Goal: Task Accomplishment & Management: Use online tool/utility

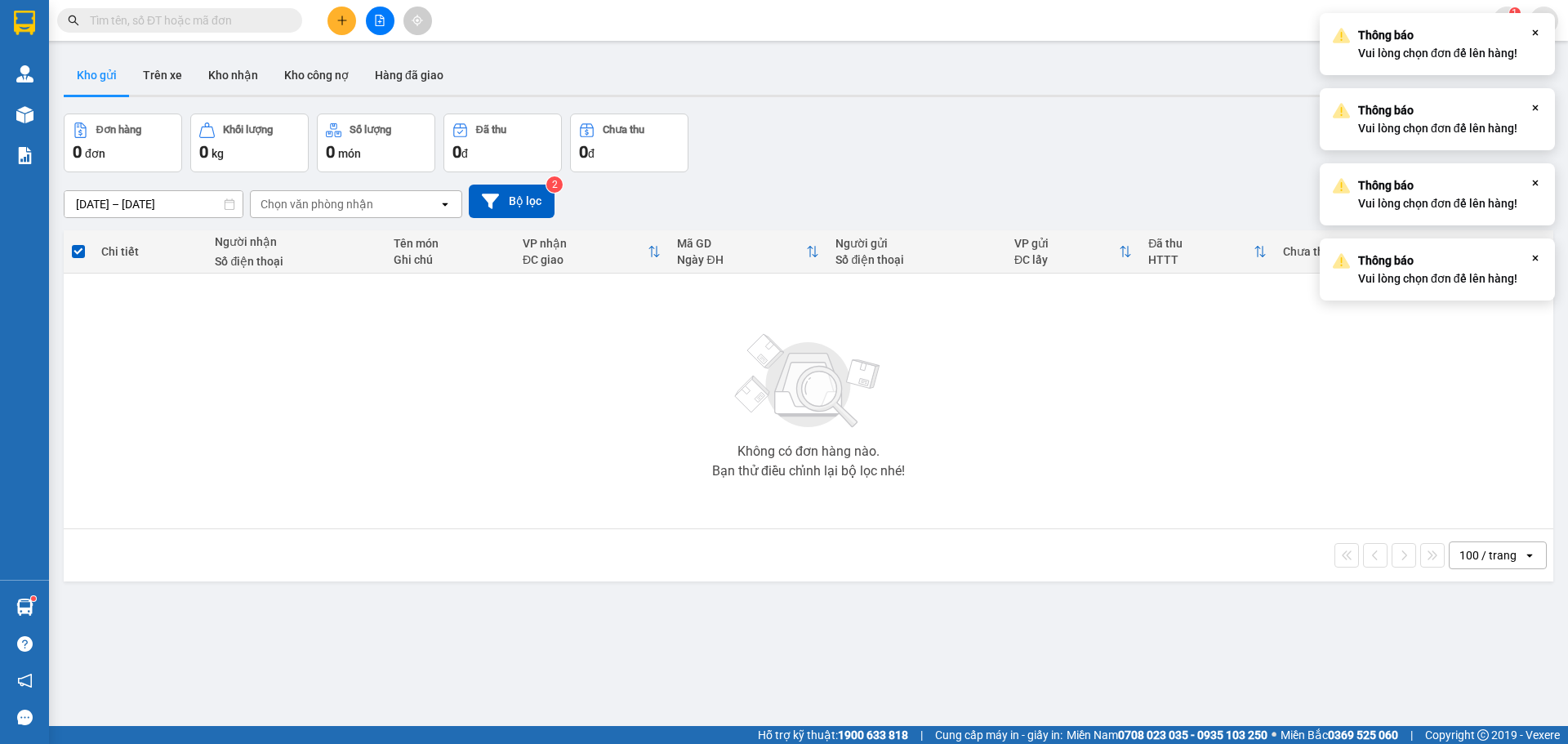
click at [1342, 116] on button "Lên hàng" at bounding box center [1379, 130] width 75 height 29
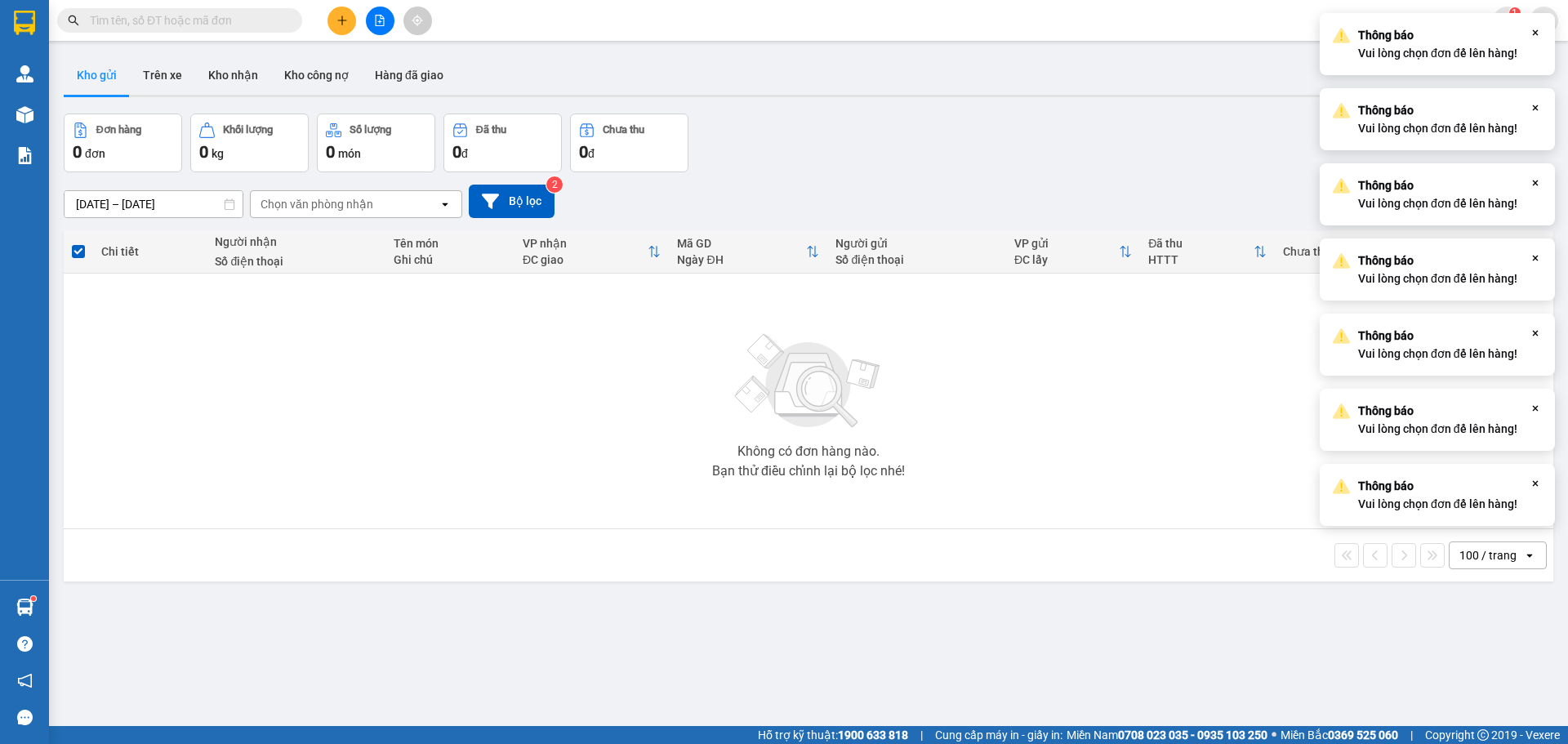
click at [1342, 116] on button "Lên hàng" at bounding box center [1379, 130] width 75 height 29
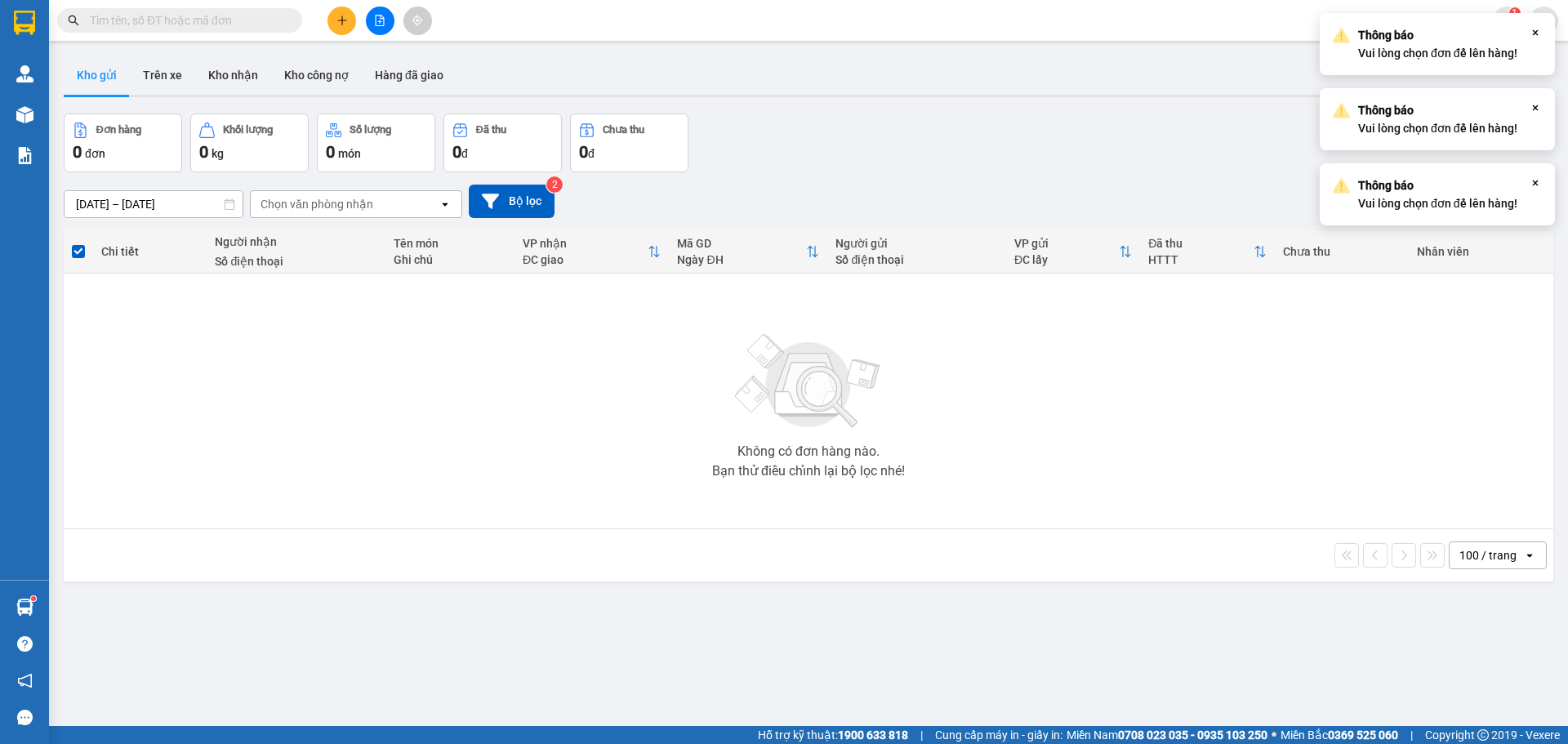
click at [1342, 116] on button "Lên hàng" at bounding box center [1379, 130] width 75 height 29
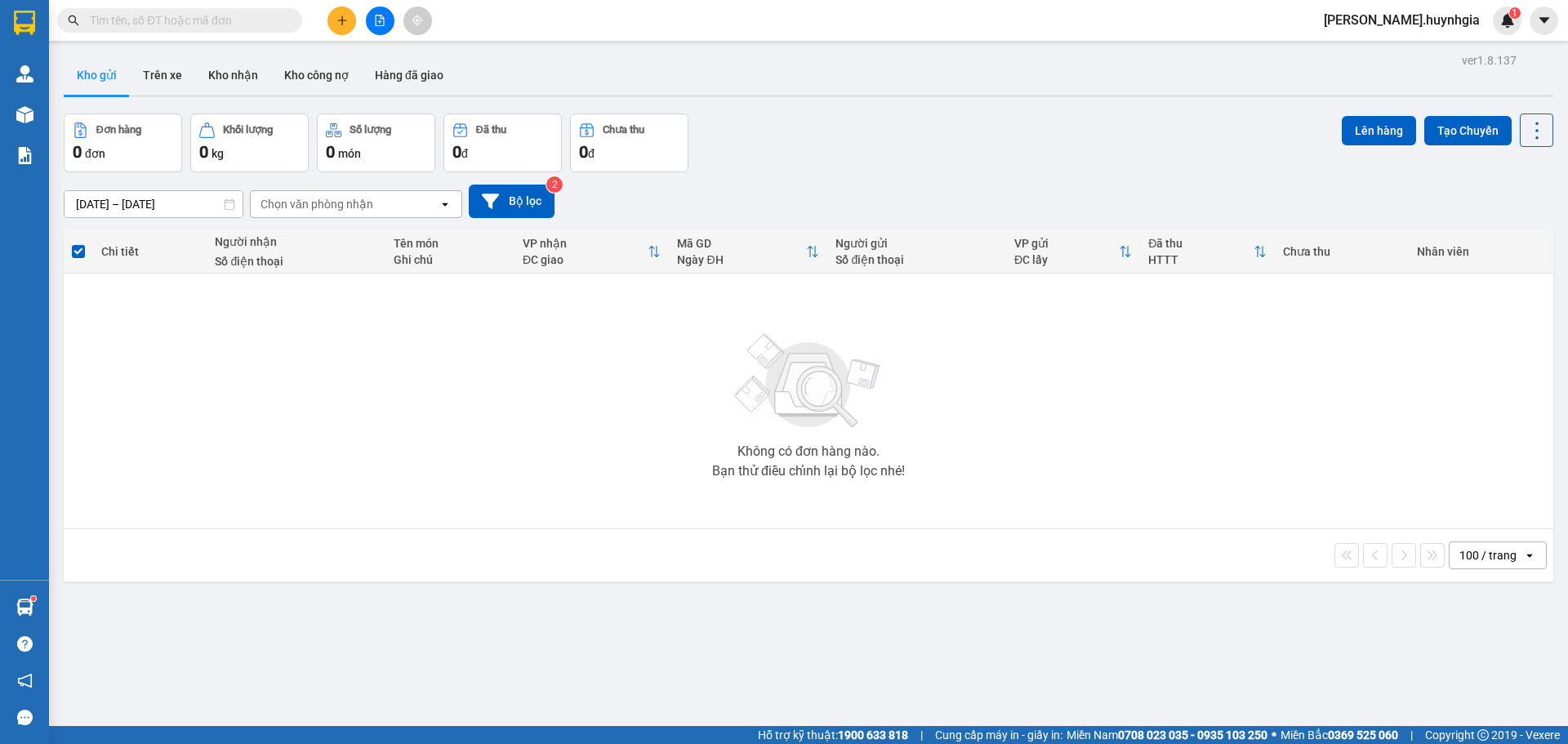
click at [1342, 116] on button "Lên hàng" at bounding box center [1379, 130] width 75 height 29
